Goal: Task Accomplishment & Management: Manage account settings

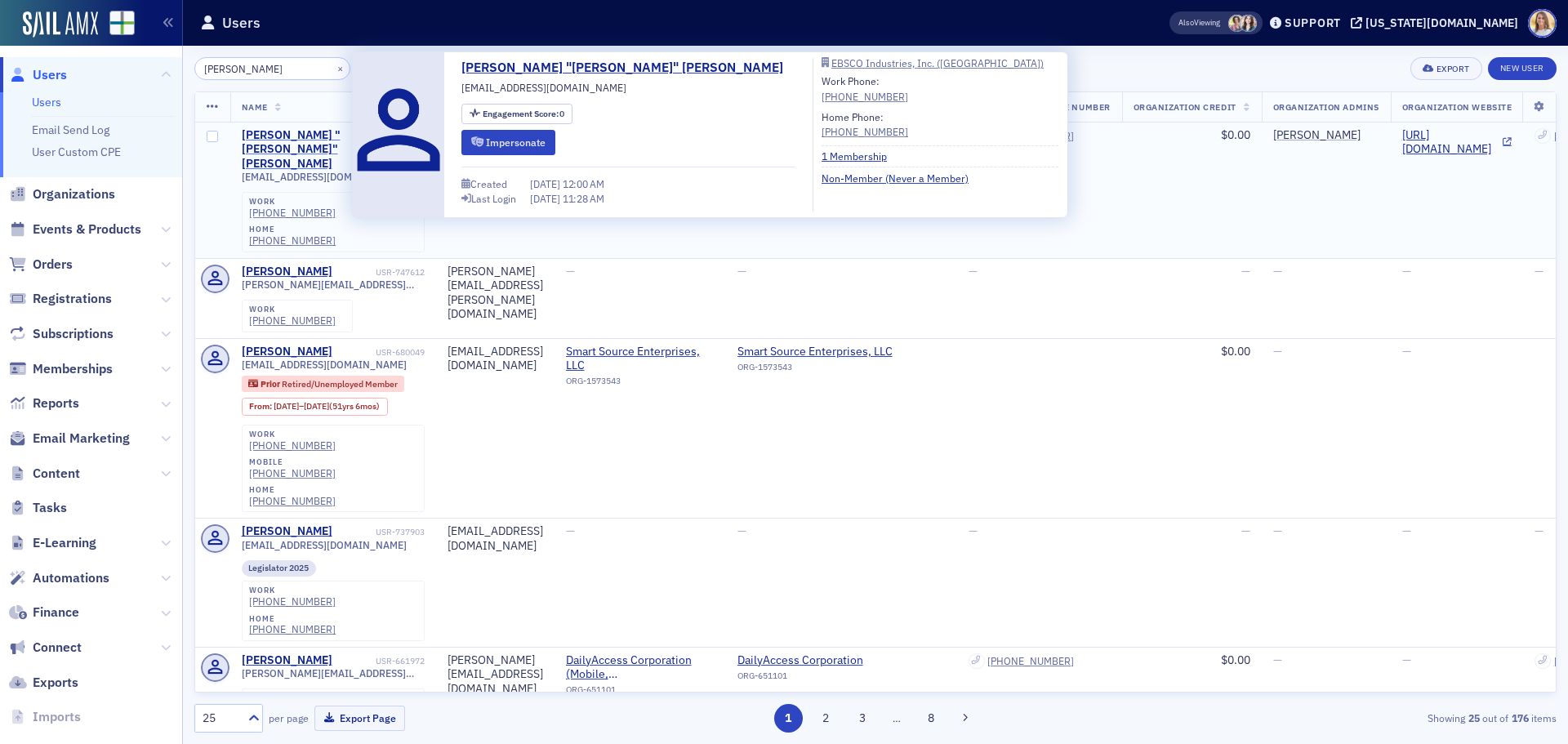
type input "[PERSON_NAME]"
click at [323, 133] on div "[PERSON_NAME] "[PERSON_NAME]" [PERSON_NAME]" at bounding box center [307, 149] width 131 height 43
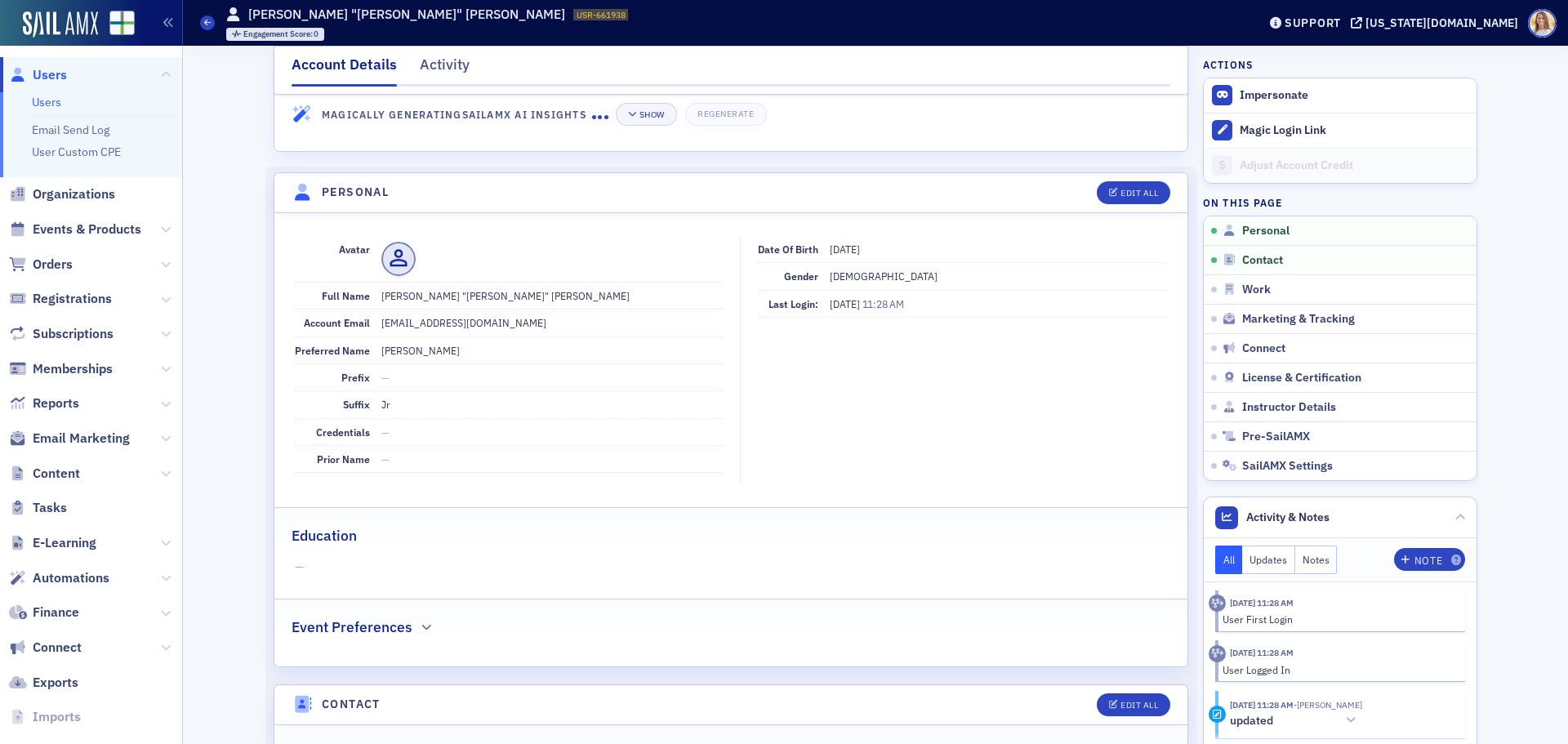
scroll to position [79, 0]
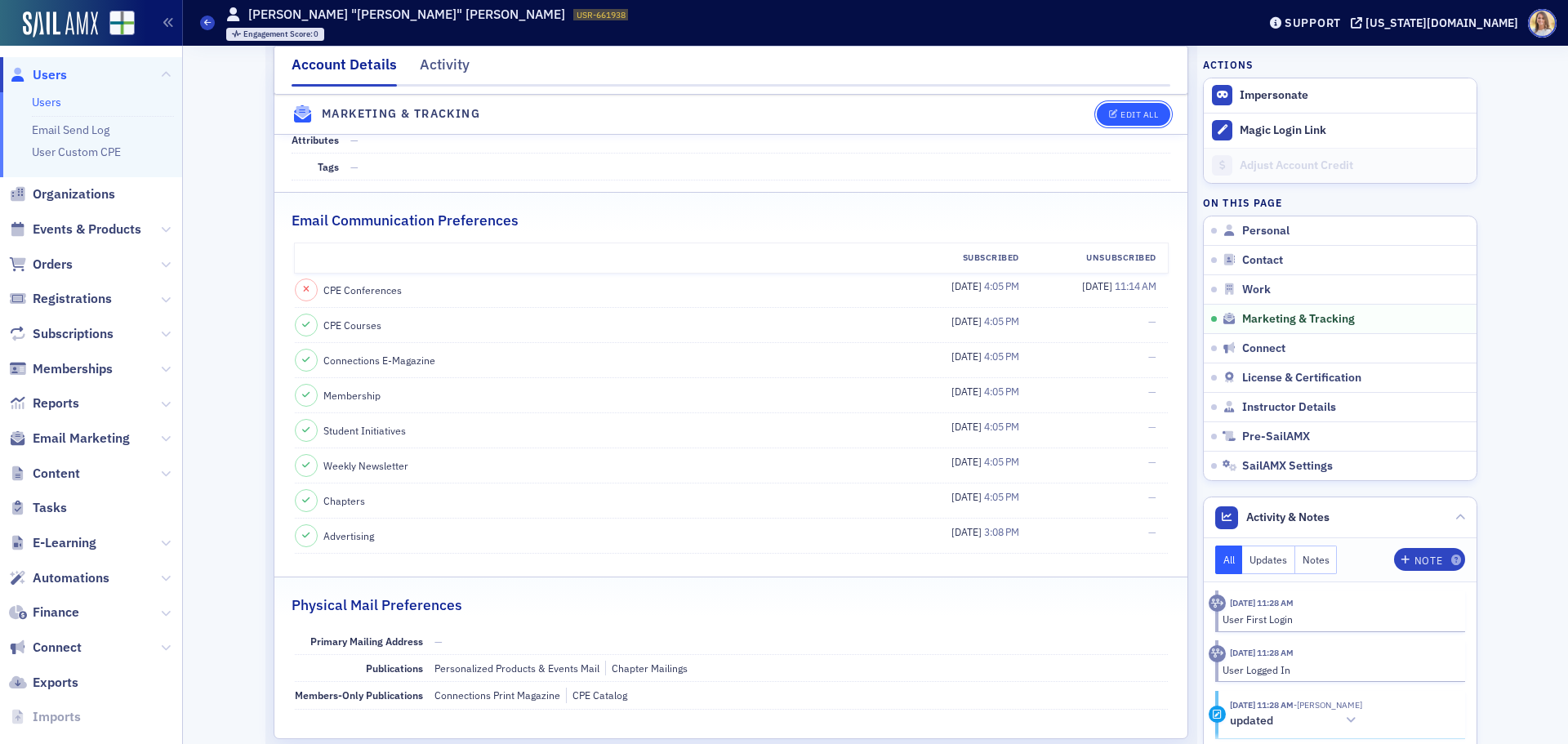
click at [1142, 114] on div "Edit All" at bounding box center [1139, 115] width 37 height 9
select select "US"
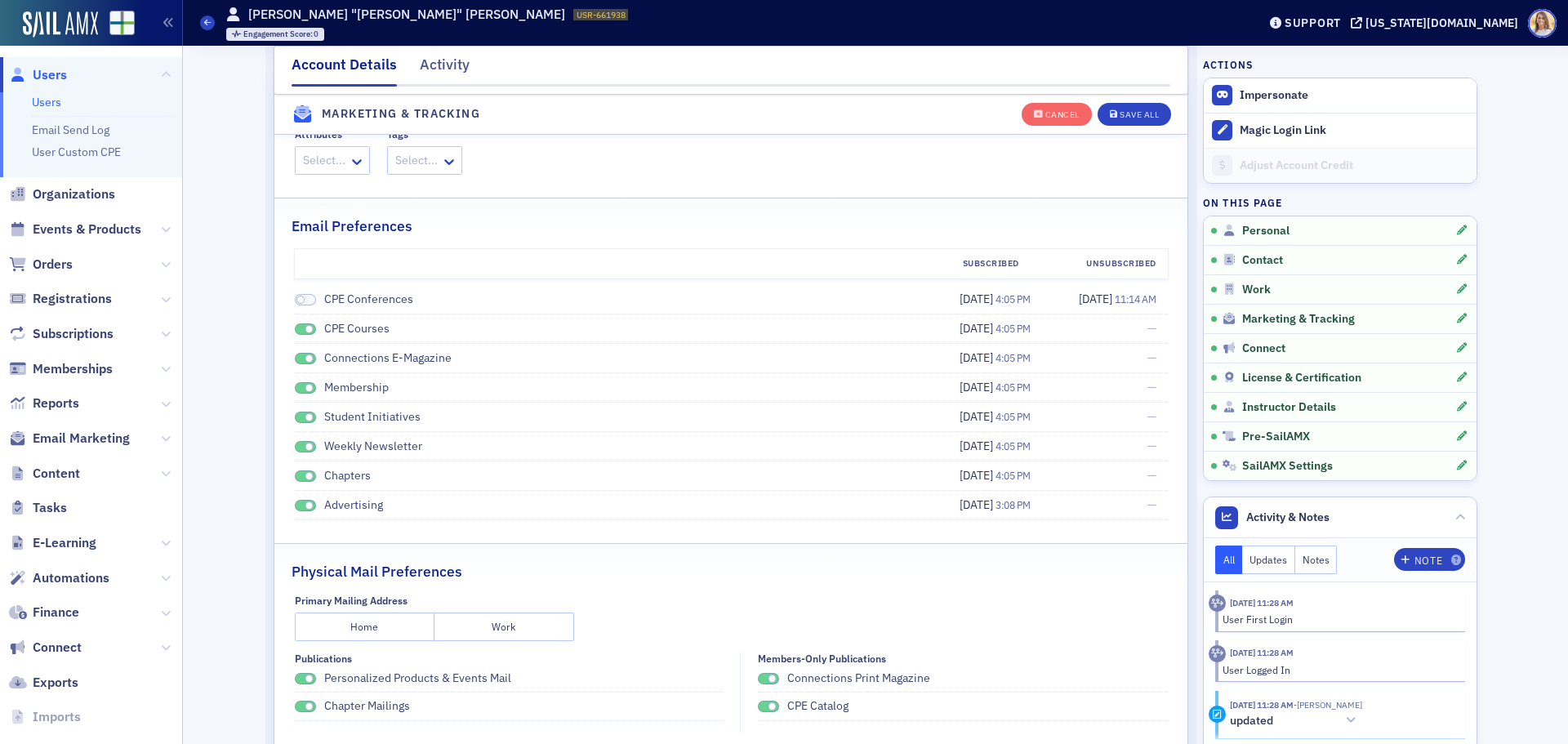
scroll to position [2242, 0]
click at [305, 329] on span at bounding box center [309, 330] width 9 height 9
drag, startPoint x: 304, startPoint y: 357, endPoint x: 285, endPoint y: 380, distance: 29.8
click at [305, 359] on span at bounding box center [309, 360] width 9 height 9
click at [295, 393] on span at bounding box center [305, 389] width 21 height 13
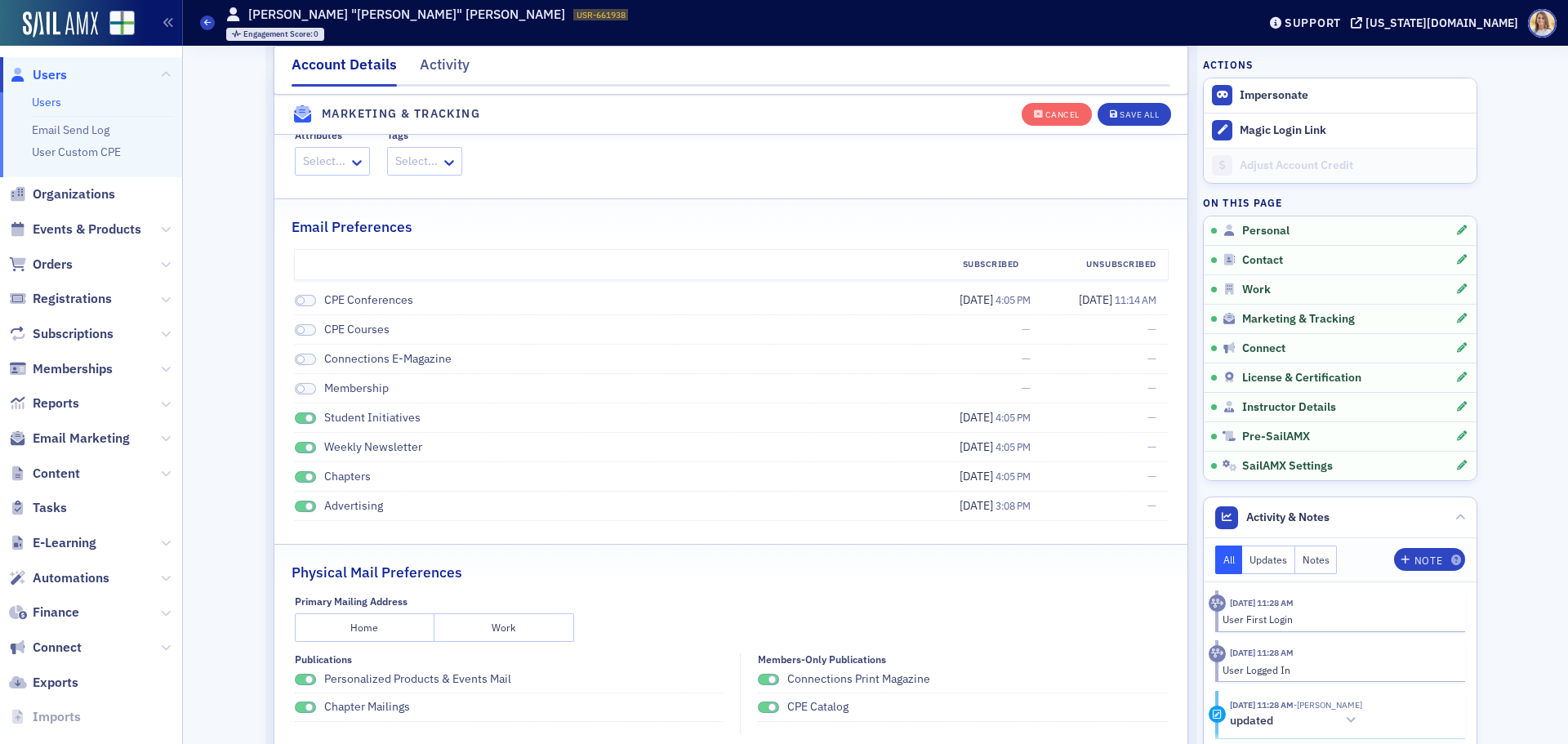
drag, startPoint x: 292, startPoint y: 419, endPoint x: 289, endPoint y: 427, distance: 8.5
click at [295, 426] on div "Student Initiatives" at bounding box center [605, 418] width 621 height 17
drag, startPoint x: 295, startPoint y: 450, endPoint x: 300, endPoint y: 427, distance: 23.5
click at [299, 428] on ul "CPE Conferences [DATE] 4:05 PM [DATE] 11:14 AM CPE Courses — — Connections E-Ma…" at bounding box center [731, 403] width 873 height 236
click at [316, 413] on label "Student Initiatives" at bounding box center [368, 417] width 106 height 15
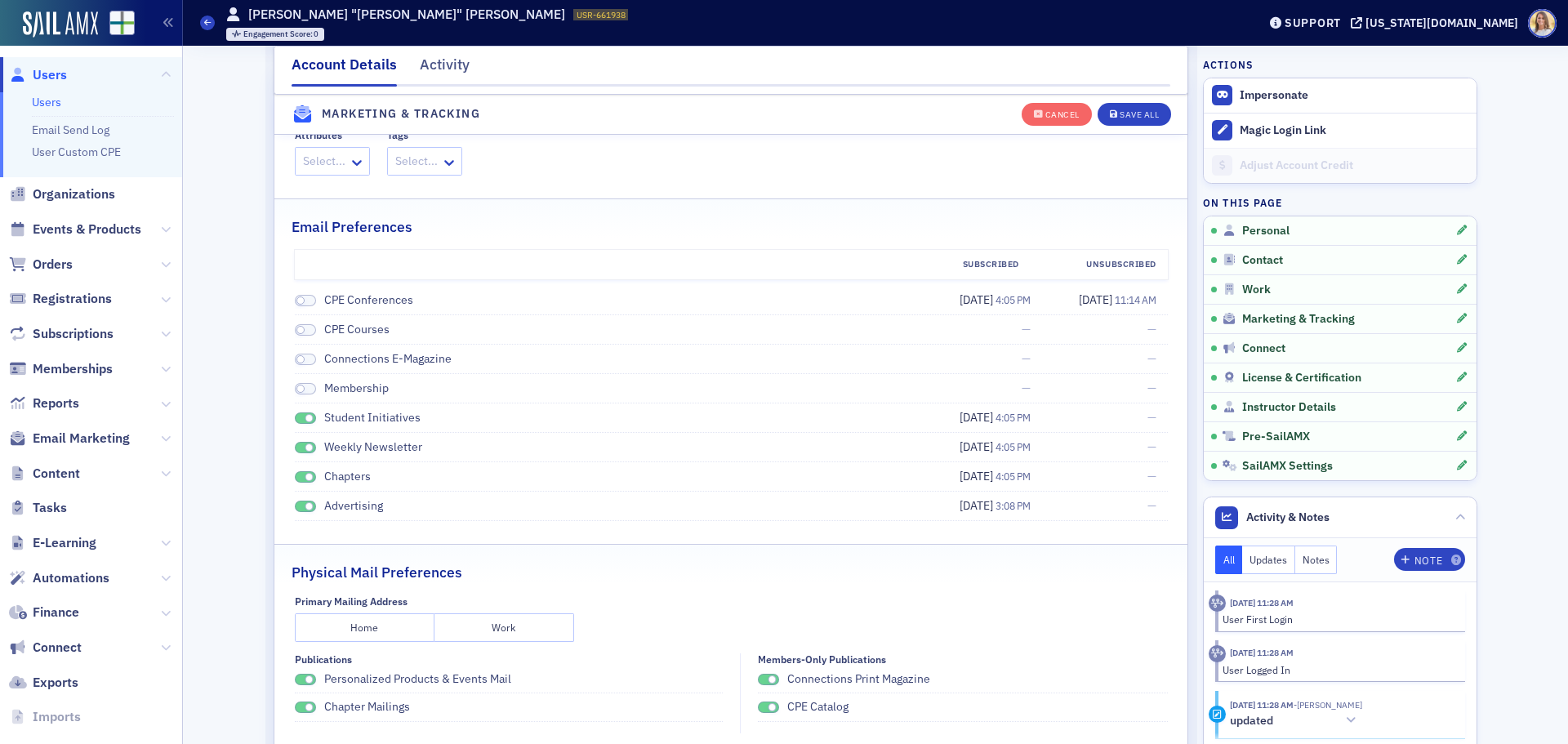
click at [296, 418] on span at bounding box center [305, 418] width 21 height 13
click at [305, 449] on span at bounding box center [309, 448] width 9 height 9
click at [298, 475] on span at bounding box center [305, 477] width 21 height 13
click at [296, 502] on span at bounding box center [305, 507] width 21 height 13
click at [295, 682] on span at bounding box center [305, 680] width 21 height 13
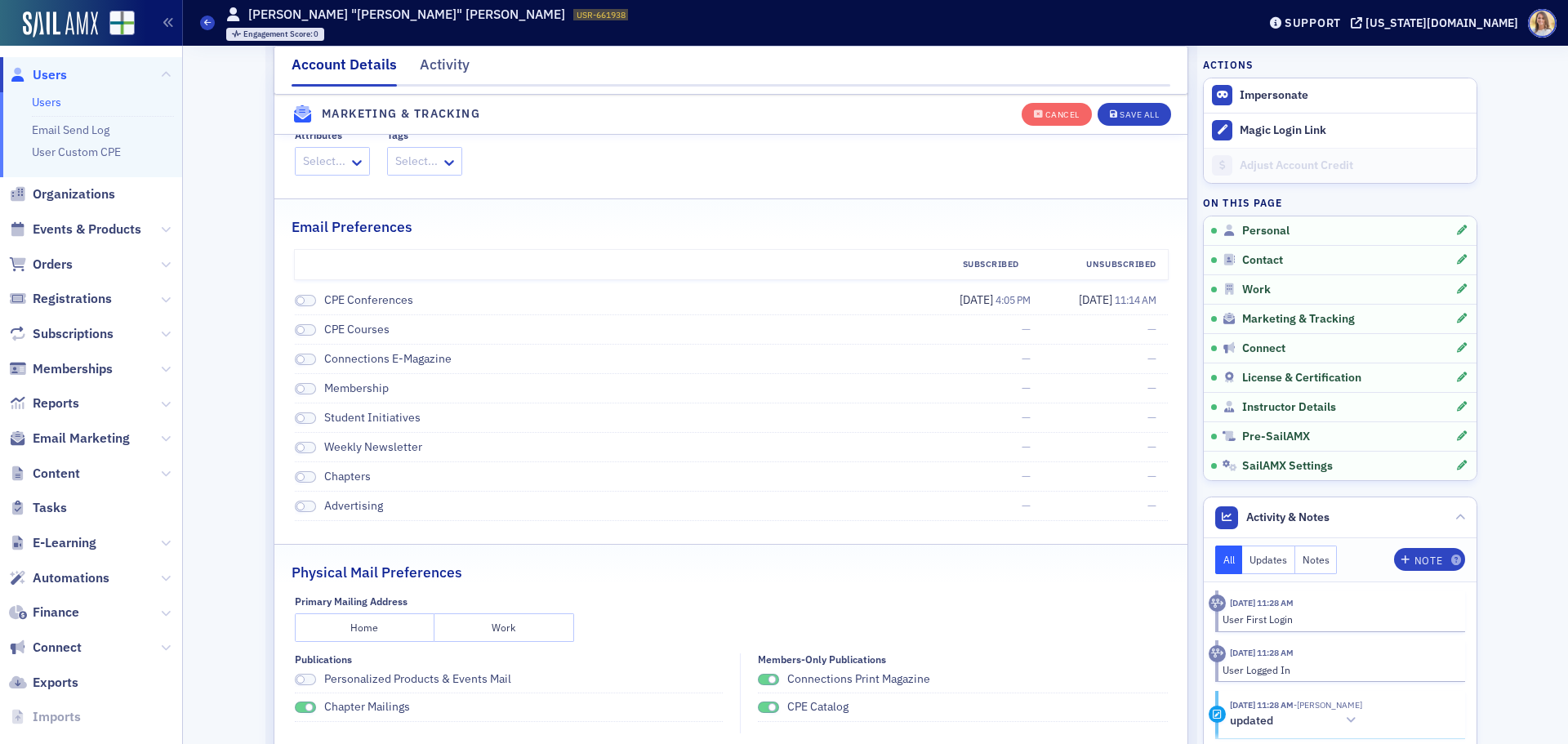
click at [305, 708] on span at bounding box center [309, 708] width 9 height 9
click at [759, 707] on span at bounding box center [768, 708] width 21 height 13
click at [766, 671] on div "Connections Print Magazine" at bounding box center [962, 679] width 410 height 15
click at [757, 680] on span at bounding box center [768, 680] width 21 height 13
click at [1132, 107] on button "Save All" at bounding box center [1134, 113] width 73 height 23
